Goal: Complete application form

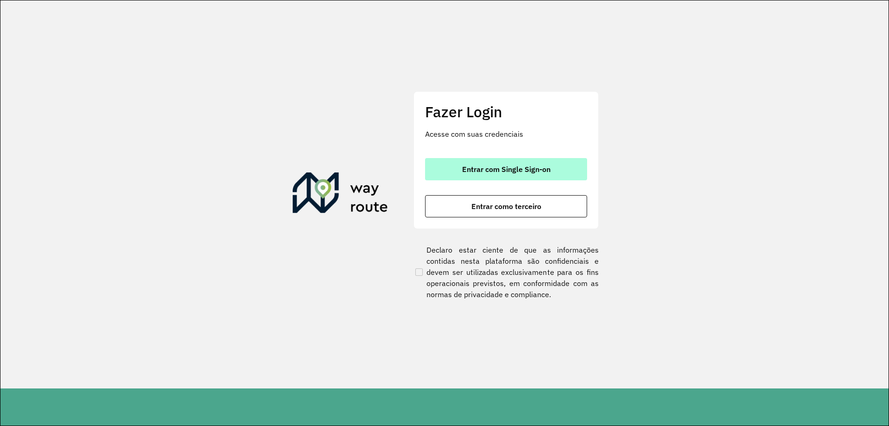
click at [540, 168] on span "Entrar com Single Sign-on" at bounding box center [506, 168] width 88 height 7
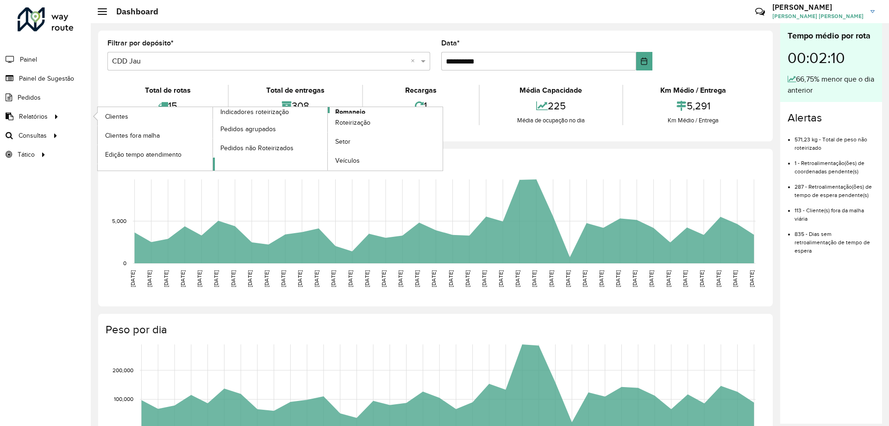
click at [351, 110] on span "Romaneio" at bounding box center [350, 112] width 30 height 10
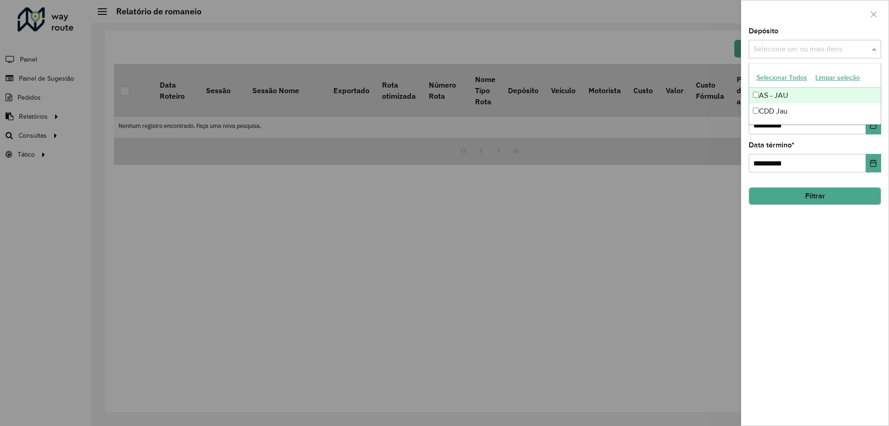
click at [847, 41] on div "Selecione um ou mais itens" at bounding box center [815, 49] width 132 height 19
click at [765, 107] on div "CDD Jau" at bounding box center [815, 111] width 132 height 16
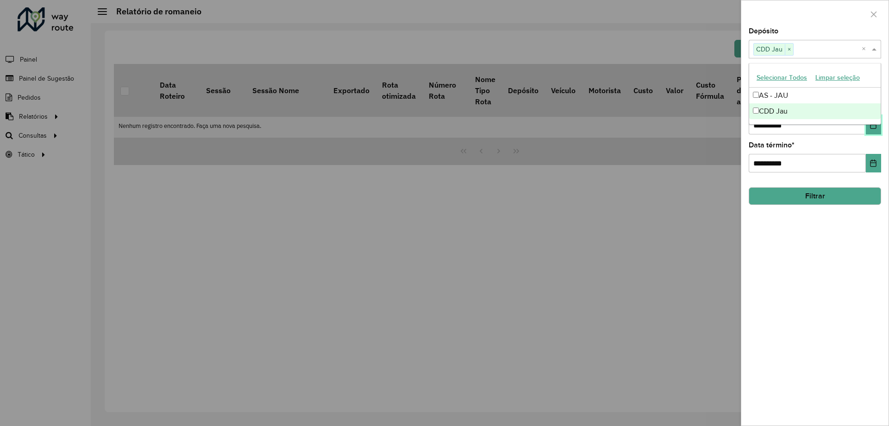
click at [872, 131] on button "Choose Date" at bounding box center [873, 125] width 15 height 19
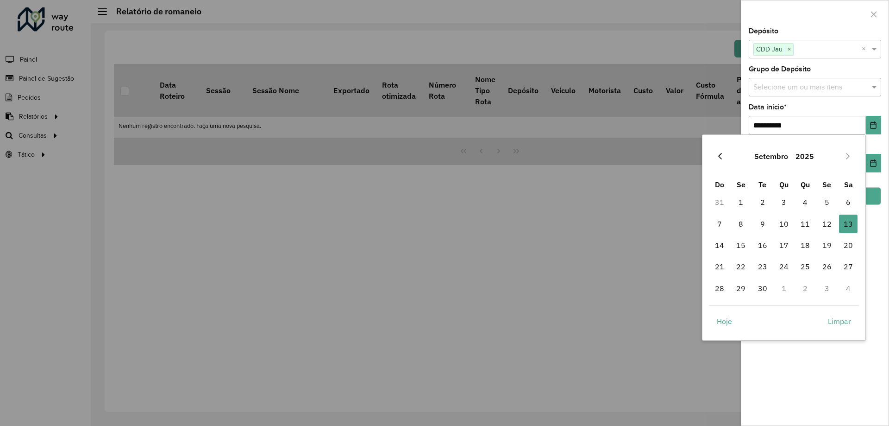
click at [716, 153] on icon "Previous Month" at bounding box center [719, 155] width 7 height 7
click at [820, 203] on span "1" at bounding box center [827, 202] width 19 height 19
type input "**********"
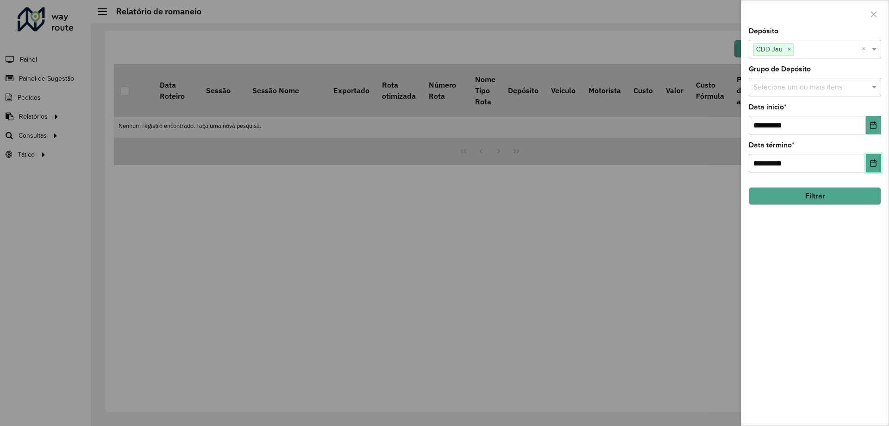
click at [875, 164] on icon "Choose Date" at bounding box center [873, 162] width 7 height 7
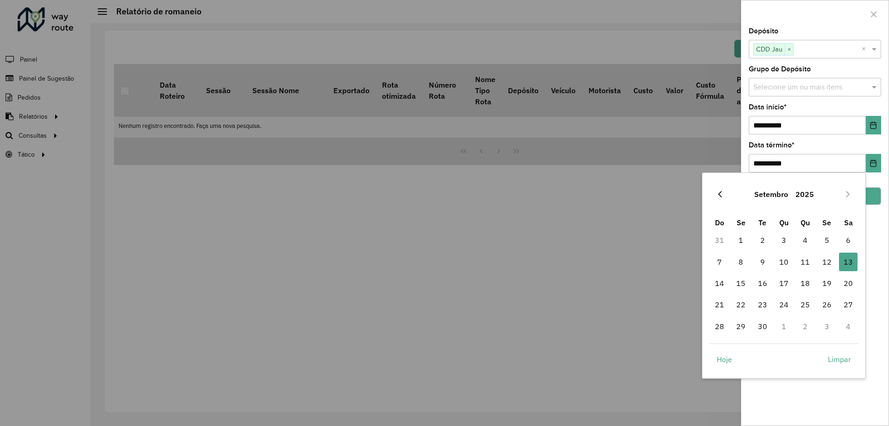
click at [720, 188] on button "Previous Month" at bounding box center [720, 194] width 15 height 15
click at [715, 344] on span "31" at bounding box center [719, 347] width 19 height 19
type input "**********"
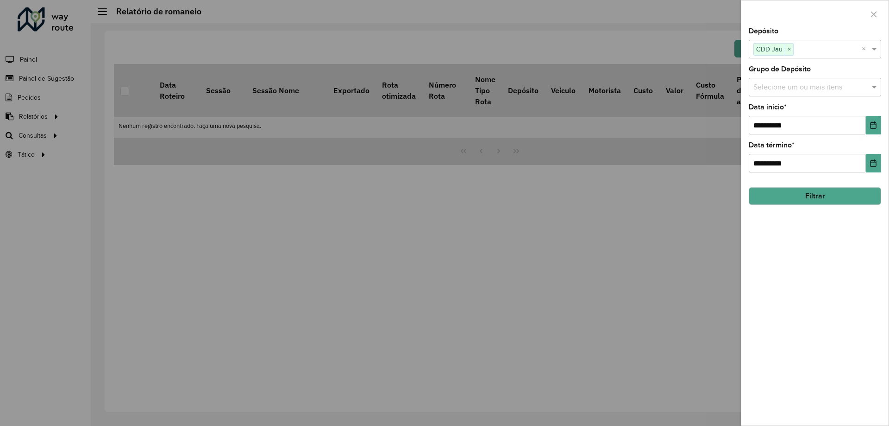
click at [840, 183] on hb-field-button "Filtrar" at bounding box center [815, 192] width 132 height 25
click at [831, 194] on button "Filtrar" at bounding box center [815, 196] width 132 height 18
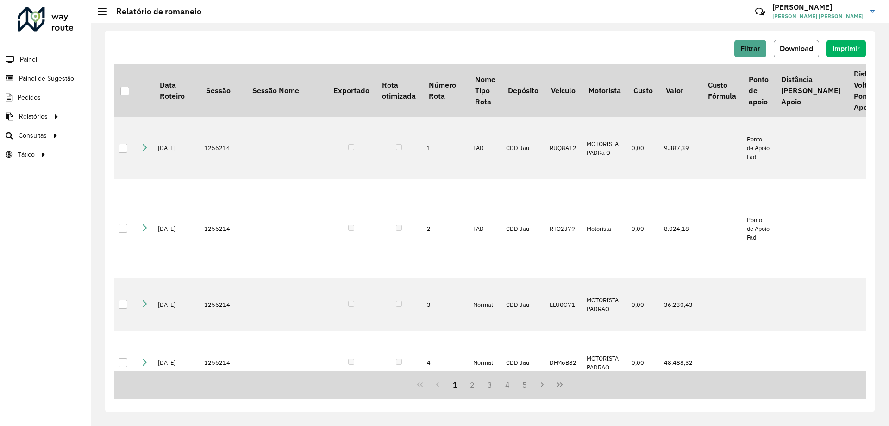
click at [790, 52] on button "Download" at bounding box center [796, 49] width 45 height 18
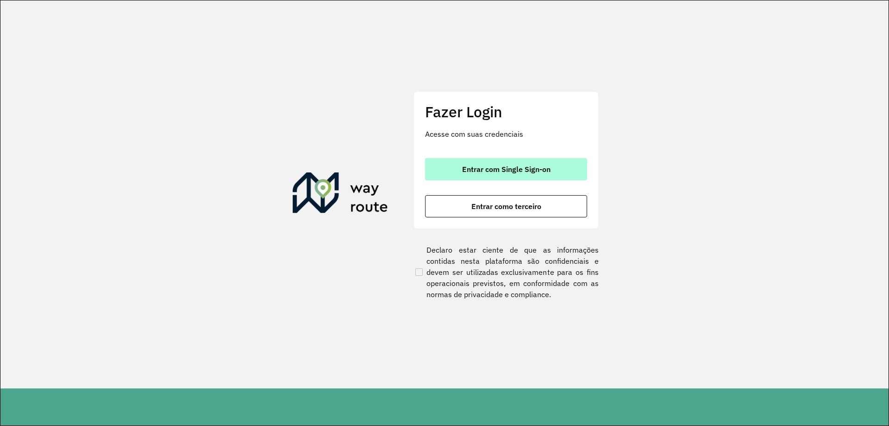
click at [475, 162] on button "Entrar com Single Sign-on" at bounding box center [506, 169] width 162 height 22
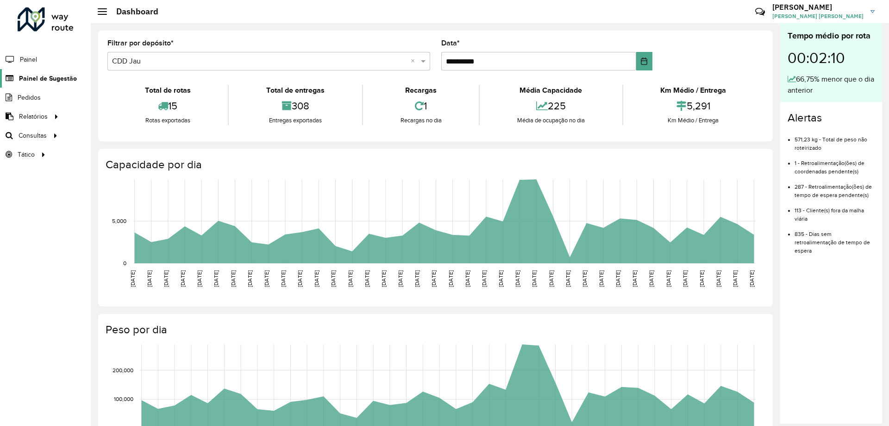
click at [52, 82] on span "Painel de Sugestão" at bounding box center [48, 79] width 58 height 10
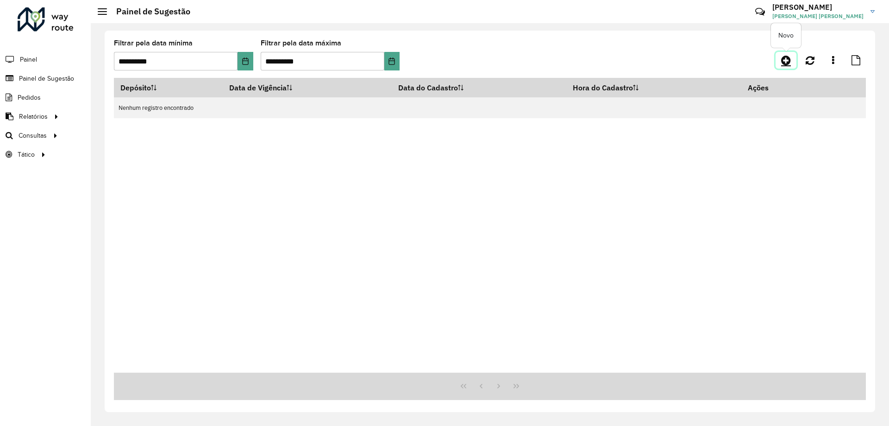
click at [780, 68] on link at bounding box center [786, 60] width 21 height 17
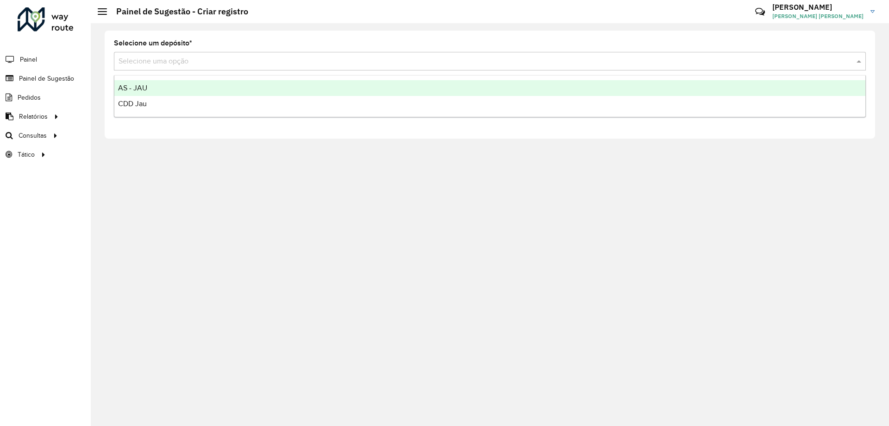
click at [225, 58] on input "text" at bounding box center [481, 61] width 724 height 11
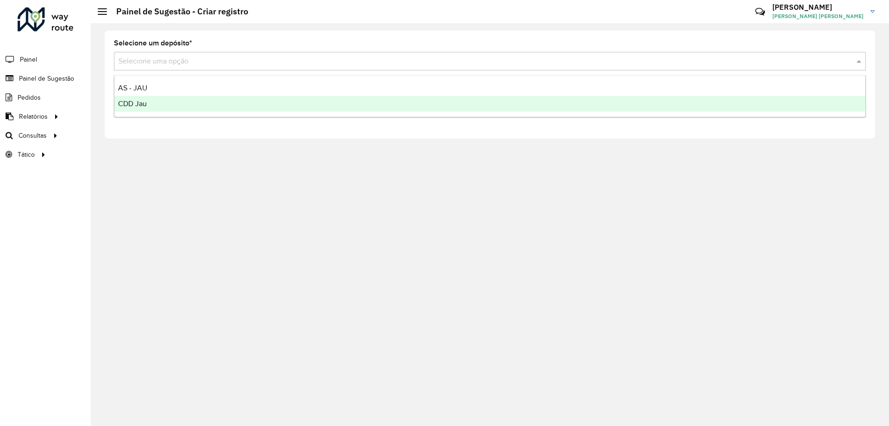
click at [153, 104] on div "CDD Jau" at bounding box center [489, 104] width 751 height 16
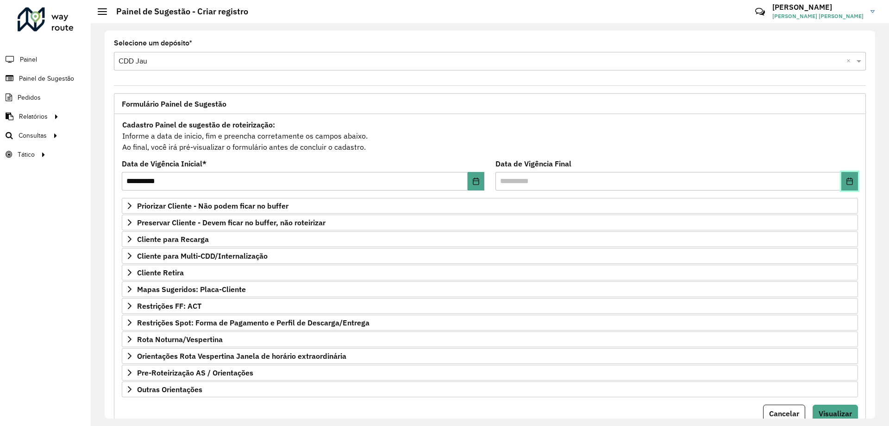
click at [852, 185] on button "Choose Date" at bounding box center [849, 181] width 17 height 19
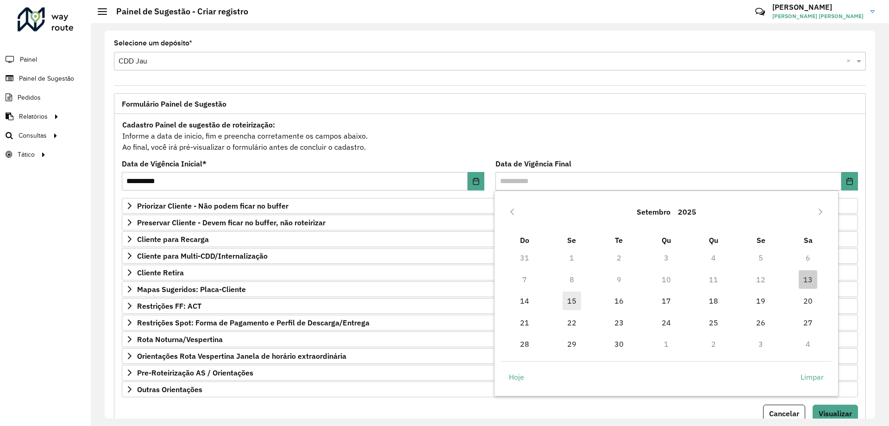
click at [571, 301] on span "15" at bounding box center [572, 300] width 19 height 19
type input "**********"
click at [410, 135] on div "Cadastro Painel de sugestão de roteirização: Informe a data de inicio, fim e pr…" at bounding box center [490, 136] width 736 height 34
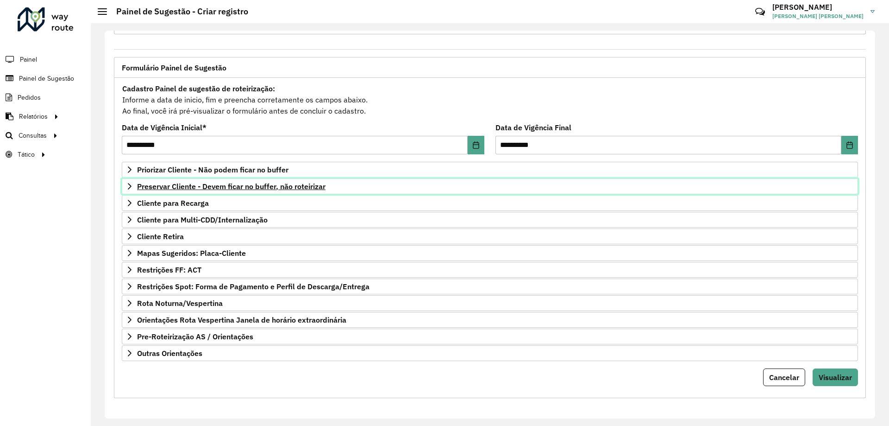
click at [229, 182] on span "Preservar Cliente - Devem ficar no buffer, não roteirizar" at bounding box center [231, 185] width 188 height 7
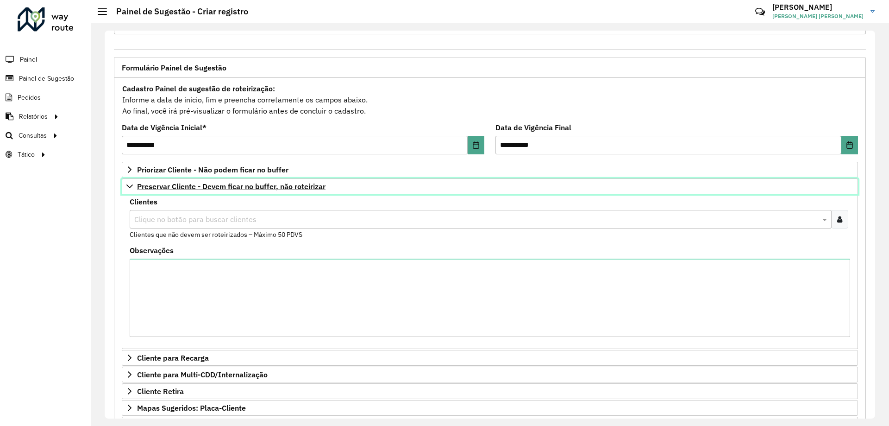
click at [227, 183] on span "Preservar Cliente - Devem ficar no buffer, não roteirizar" at bounding box center [231, 185] width 188 height 7
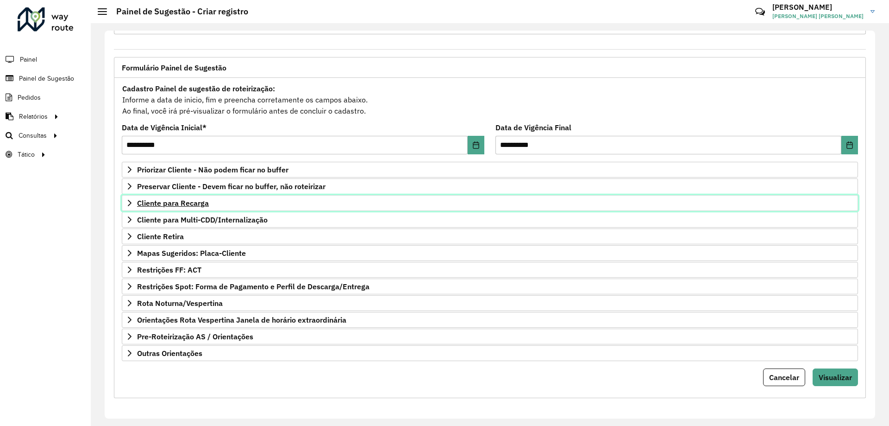
click at [195, 204] on span "Cliente para Recarga" at bounding box center [173, 202] width 72 height 7
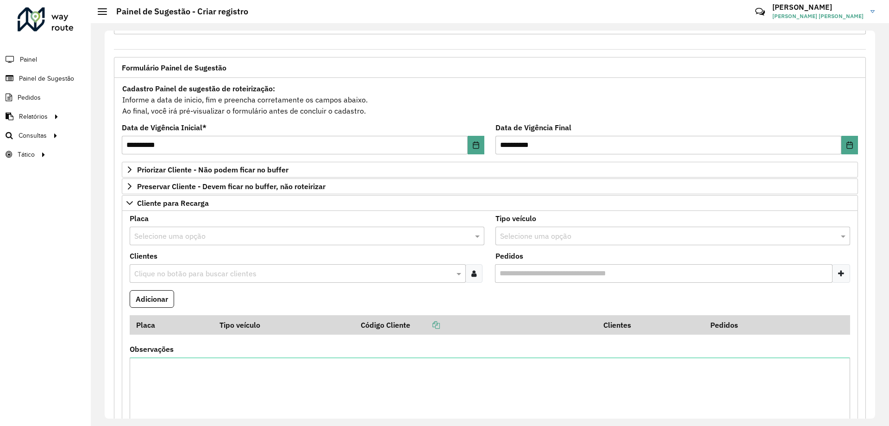
click at [204, 234] on input "text" at bounding box center [297, 236] width 327 height 11
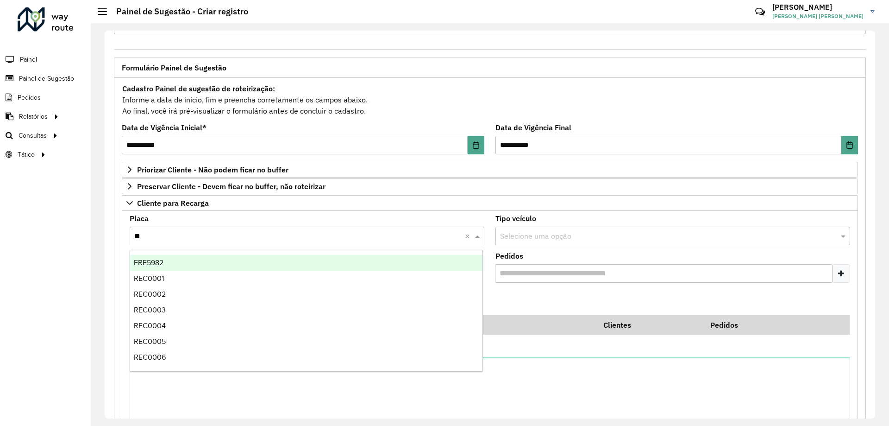
type input "***"
click at [186, 264] on div "REC0001" at bounding box center [306, 263] width 352 height 16
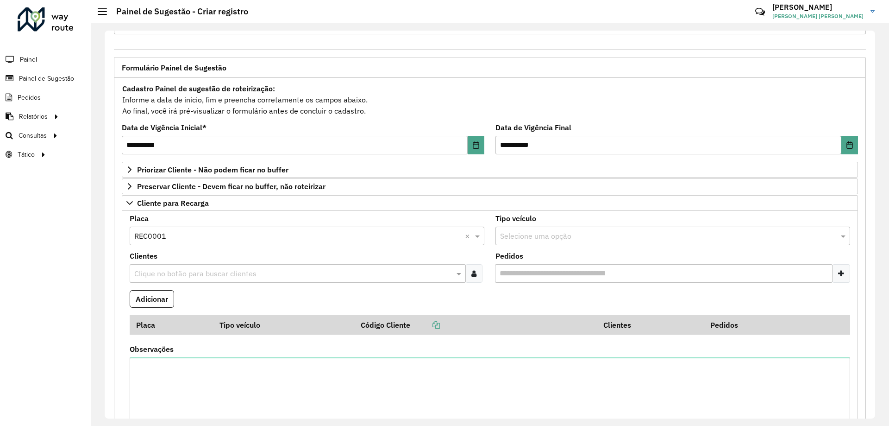
click at [186, 270] on input "text" at bounding box center [293, 273] width 322 height 11
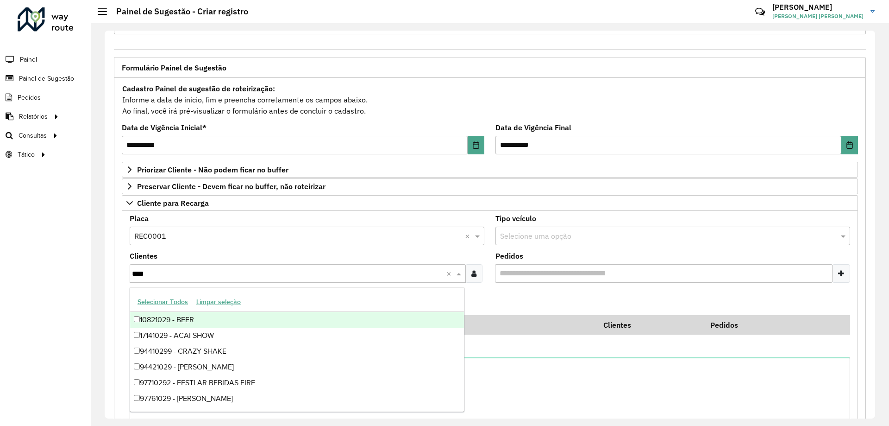
type input "*****"
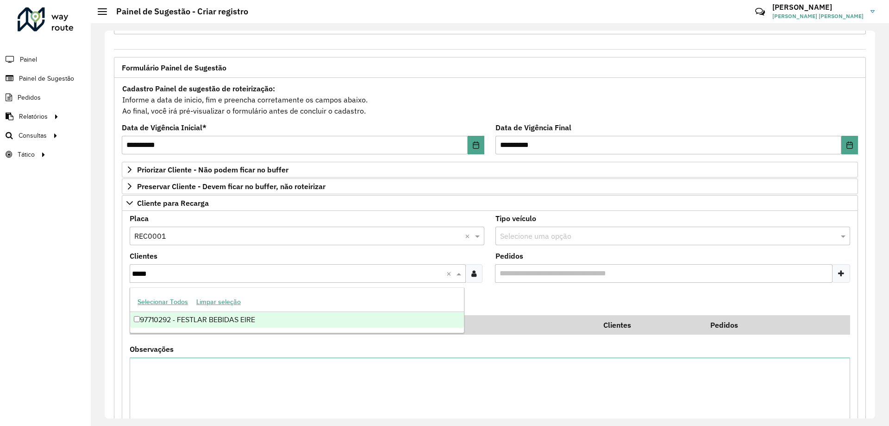
click at [281, 314] on div "97710292 - FESTLAR BEBIDAS EIRE" at bounding box center [297, 320] width 334 height 16
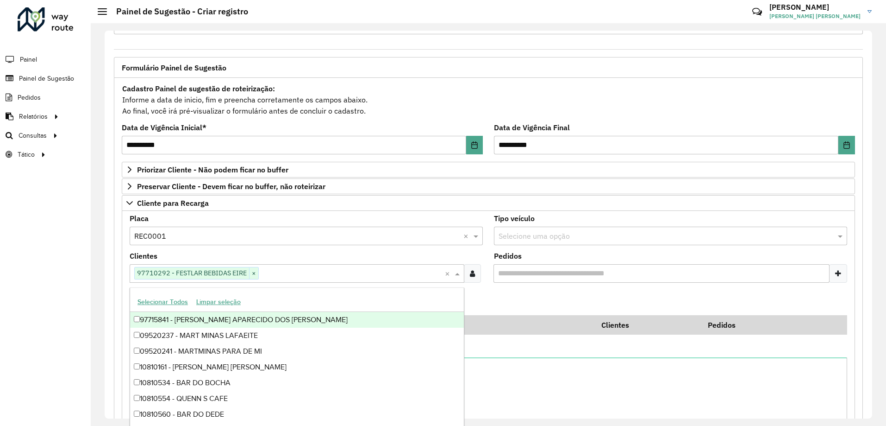
drag, startPoint x: 599, startPoint y: 313, endPoint x: 540, endPoint y: 298, distance: 61.6
click at [599, 312] on formly-field "Adicionar" at bounding box center [488, 302] width 729 height 25
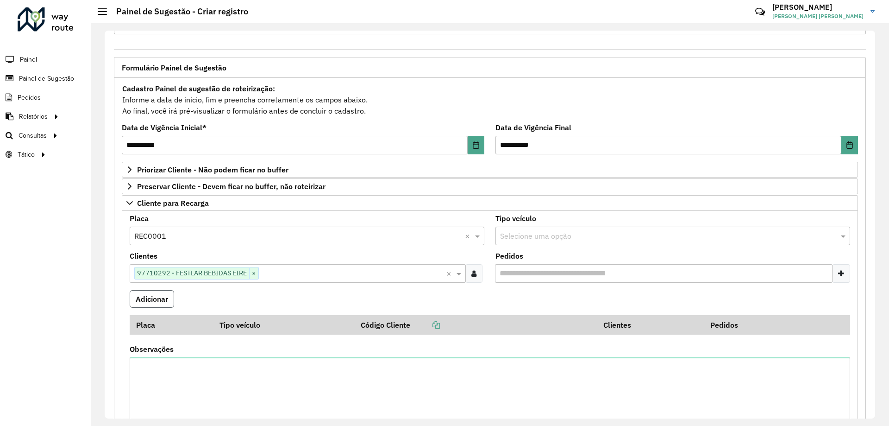
click at [145, 300] on button "Adicionar" at bounding box center [152, 299] width 44 height 18
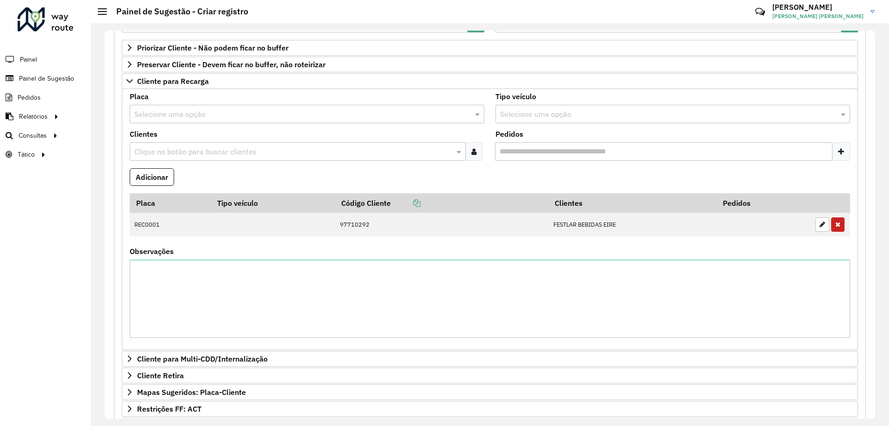
scroll to position [297, 0]
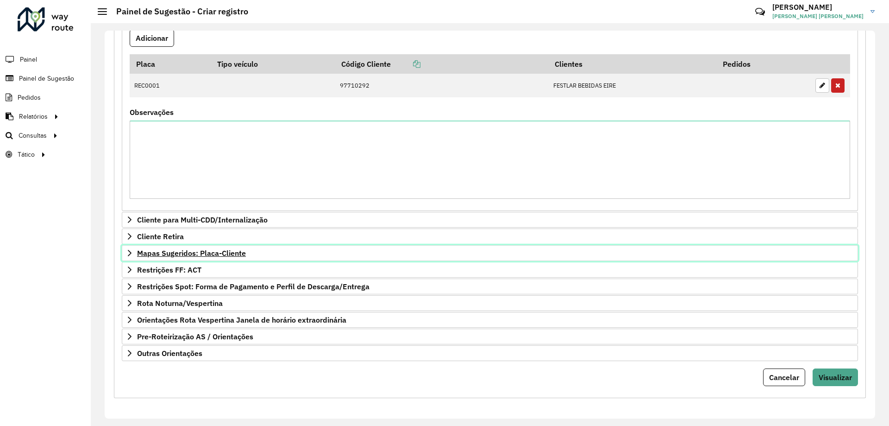
click at [207, 254] on span "Mapas Sugeridos: Placa-Cliente" at bounding box center [191, 252] width 109 height 7
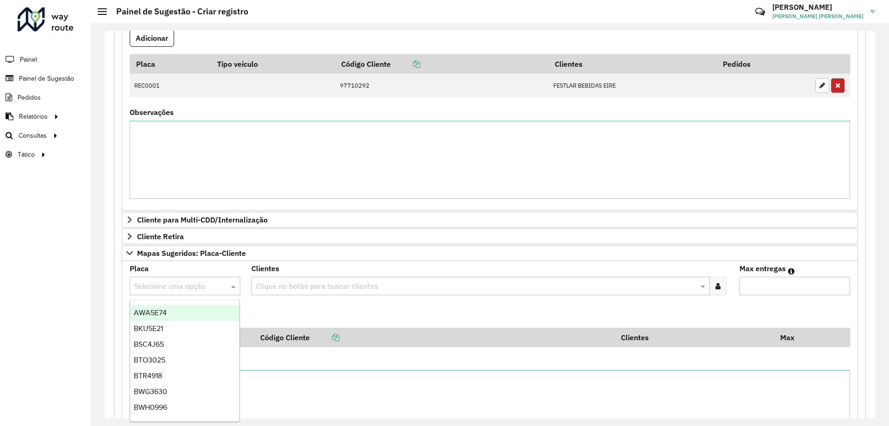
click at [171, 289] on input "text" at bounding box center [175, 286] width 83 height 11
type input "*"
type input "**"
click at [165, 385] on div "RTO2J79" at bounding box center [184, 391] width 109 height 16
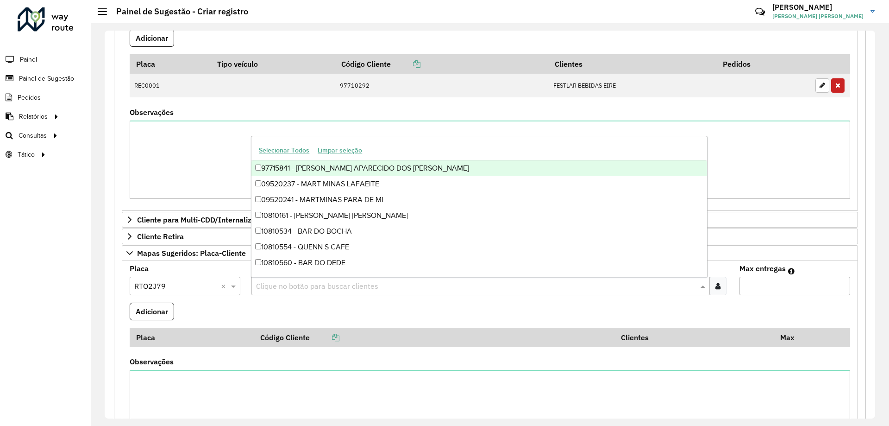
click at [275, 290] on input "text" at bounding box center [476, 286] width 444 height 11
type input "*****"
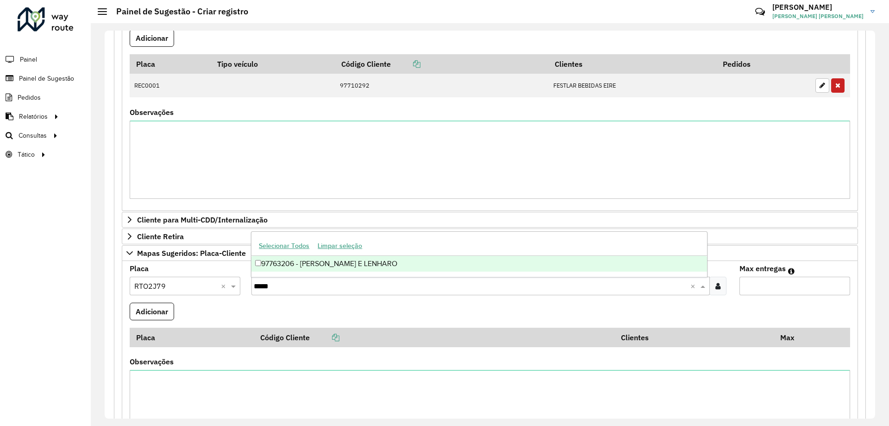
click at [286, 263] on div "97763206 - [PERSON_NAME] E LENHARO" at bounding box center [478, 264] width 455 height 16
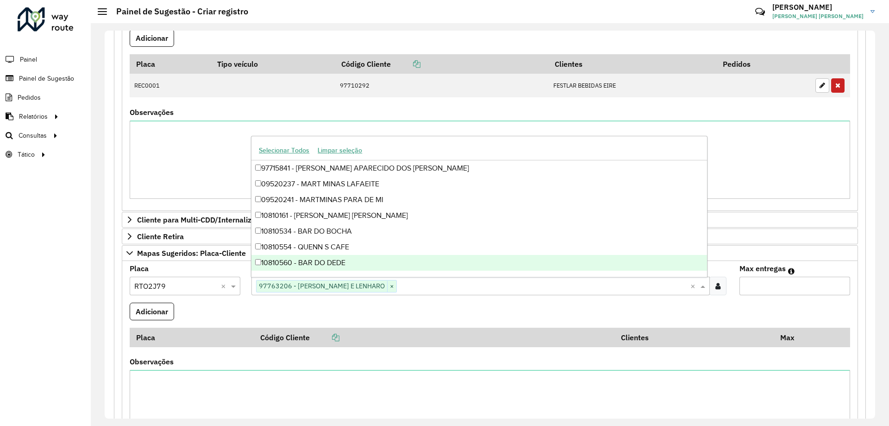
click at [757, 285] on input "Max entregas" at bounding box center [795, 285] width 111 height 19
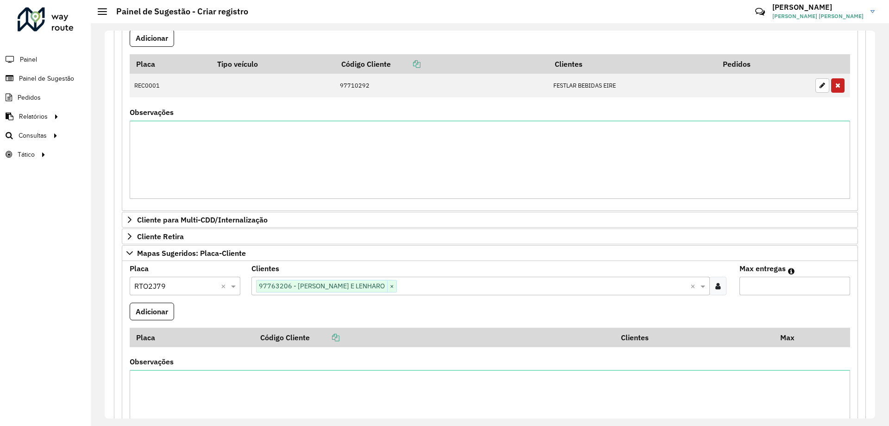
type input "**"
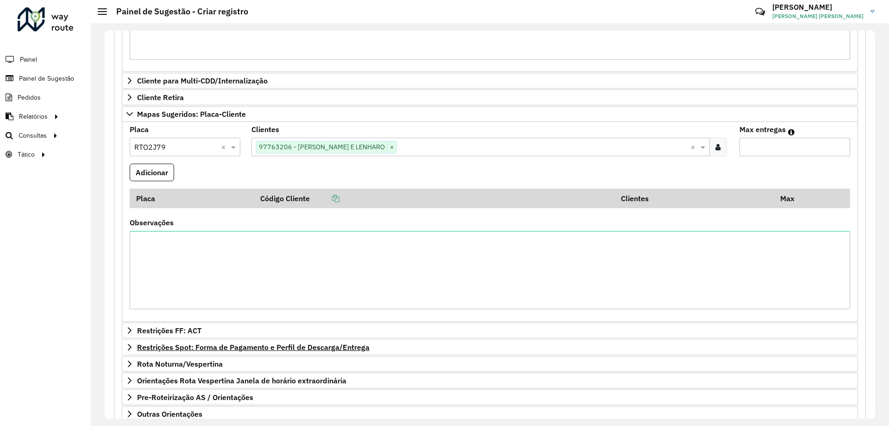
scroll to position [496, 0]
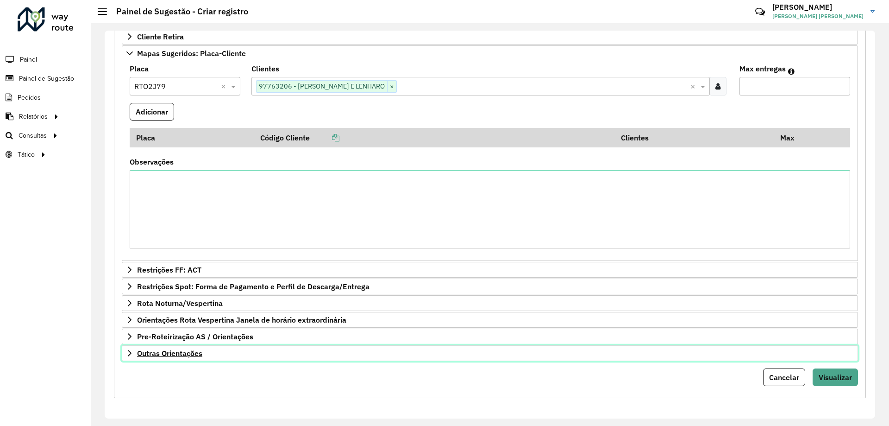
click at [181, 354] on span "Outras Orientações" at bounding box center [169, 352] width 65 height 7
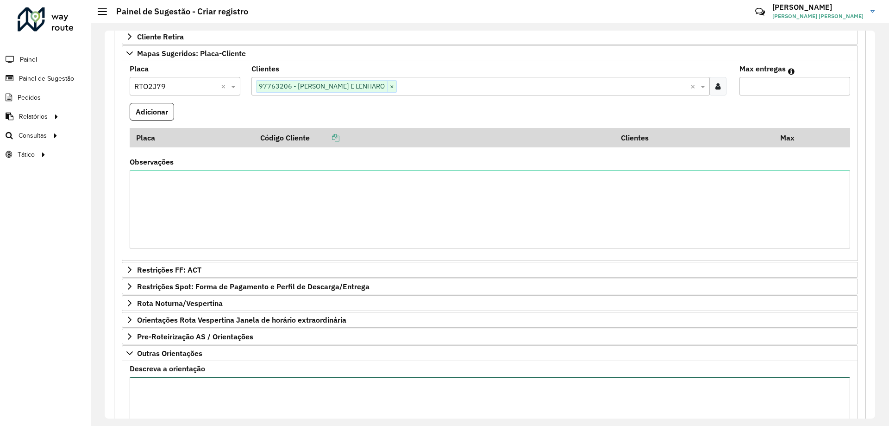
click at [166, 377] on textarea "Descreva a orientação" at bounding box center [490, 415] width 721 height 78
type textarea "**********"
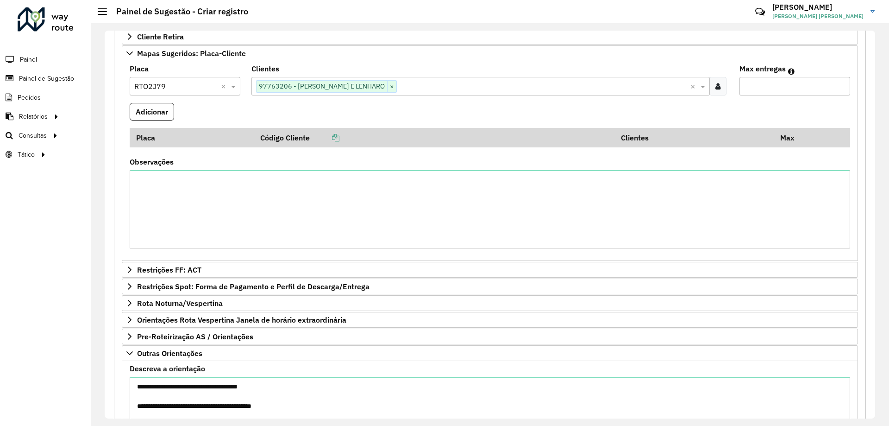
click at [412, 84] on input "text" at bounding box center [543, 86] width 293 height 11
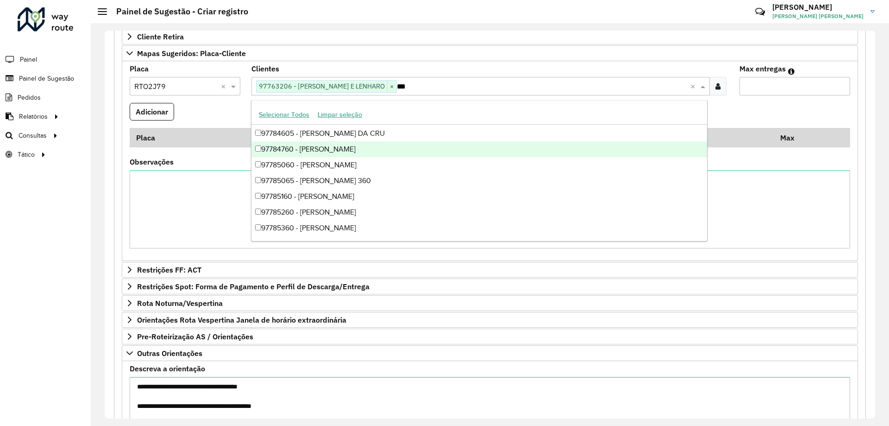
scroll to position [1526, 0]
type input "*****"
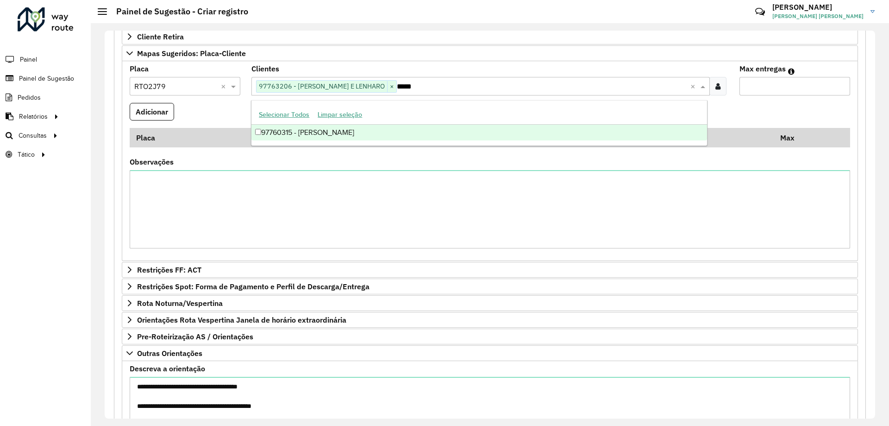
click at [370, 134] on div "97760315 - [PERSON_NAME]" at bounding box center [478, 133] width 455 height 16
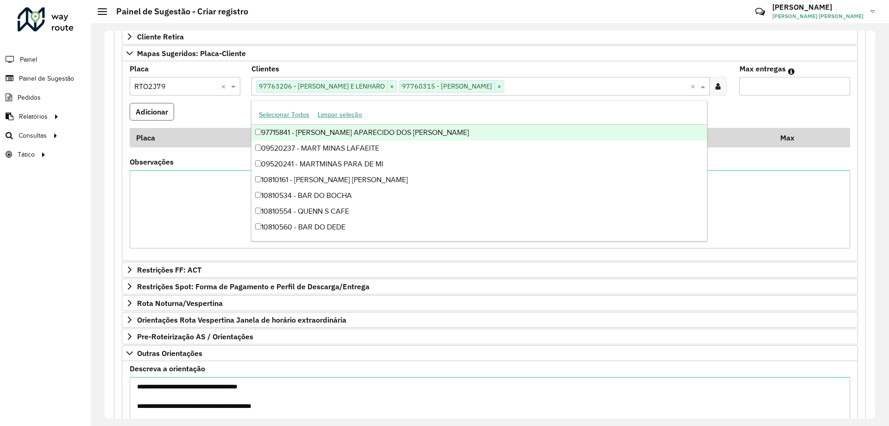
click at [144, 107] on button "Adicionar" at bounding box center [152, 112] width 44 height 18
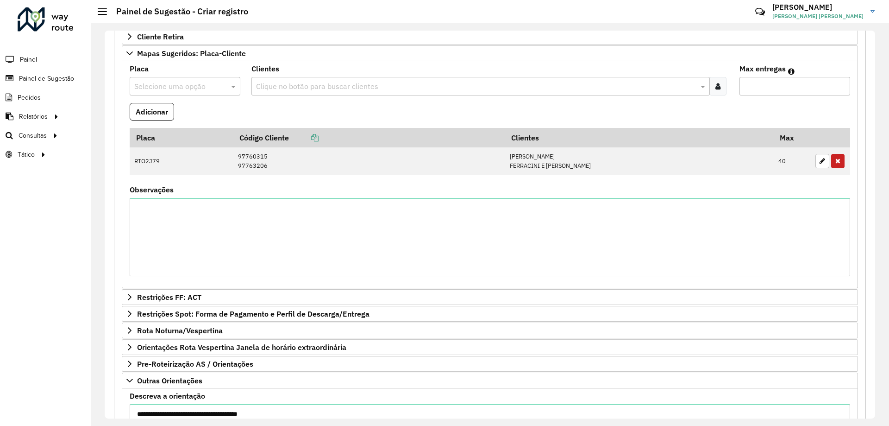
scroll to position [630, 0]
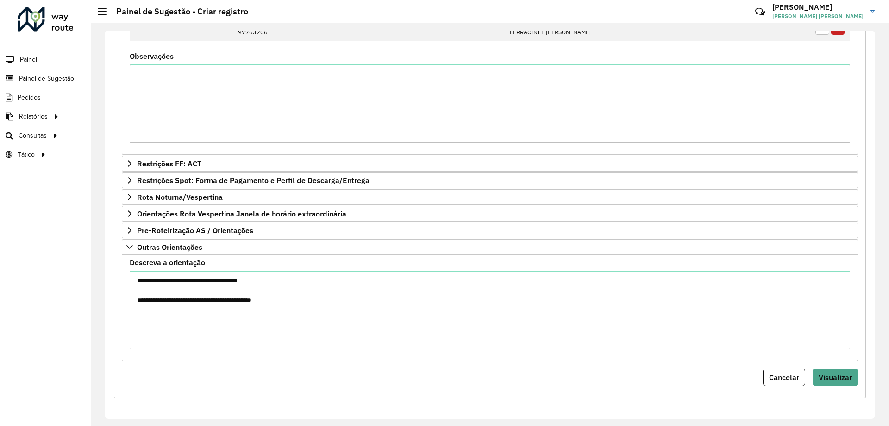
click at [843, 381] on span "Visualizar" at bounding box center [835, 376] width 33 height 9
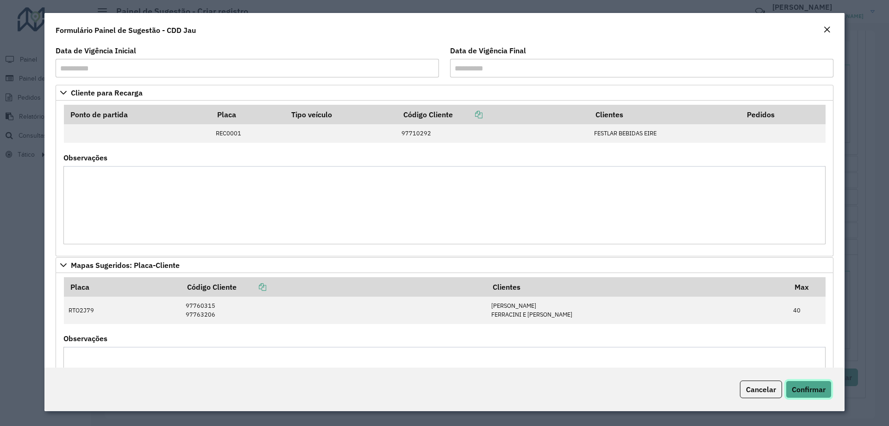
click at [814, 387] on span "Confirmar" at bounding box center [809, 388] width 34 height 9
